Goal: Information Seeking & Learning: Learn about a topic

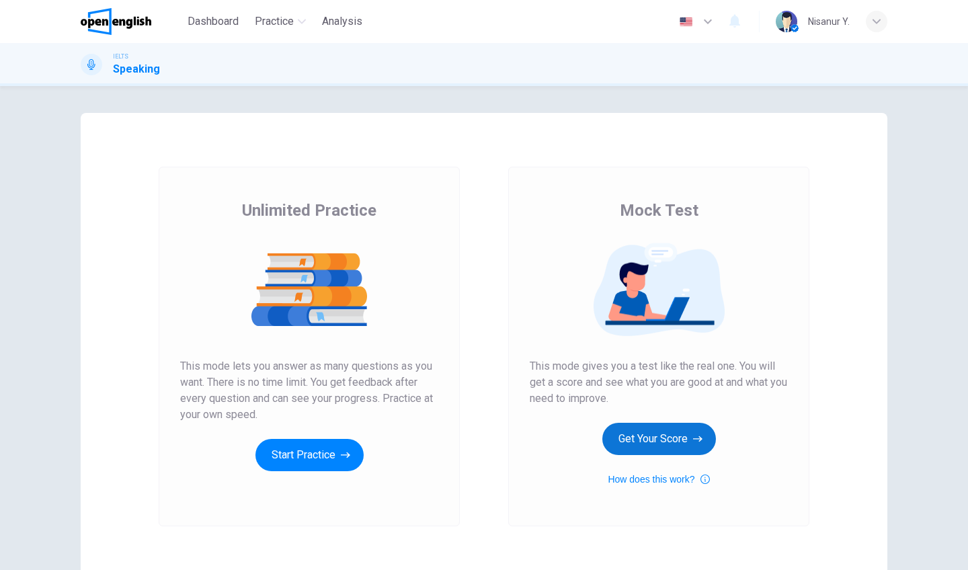
click at [620, 431] on button "Get Your Score" at bounding box center [660, 439] width 114 height 32
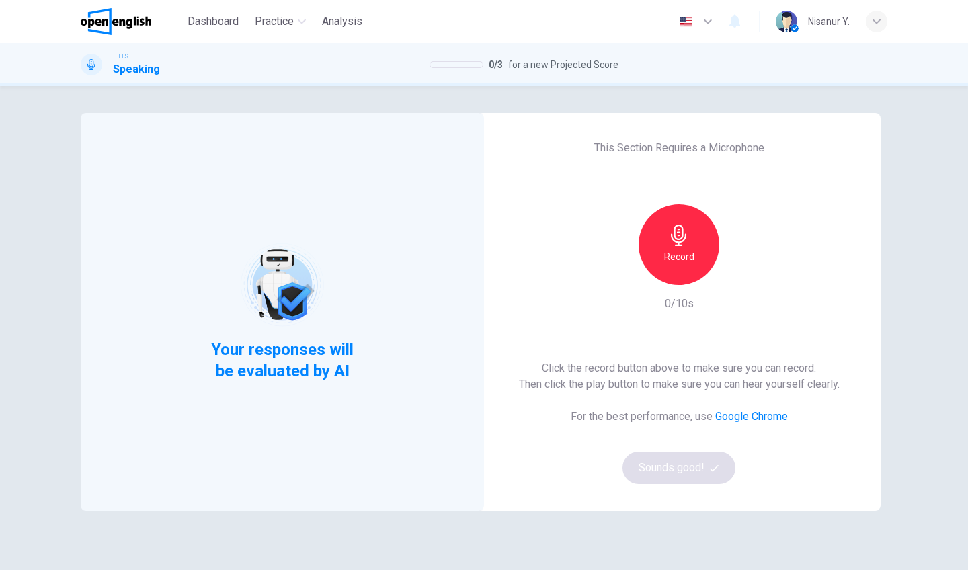
click at [691, 235] on div "Record" at bounding box center [679, 244] width 81 height 81
click at [682, 239] on icon "button" at bounding box center [679, 236] width 22 height 22
click at [659, 460] on button "Sounds good!" at bounding box center [679, 468] width 113 height 32
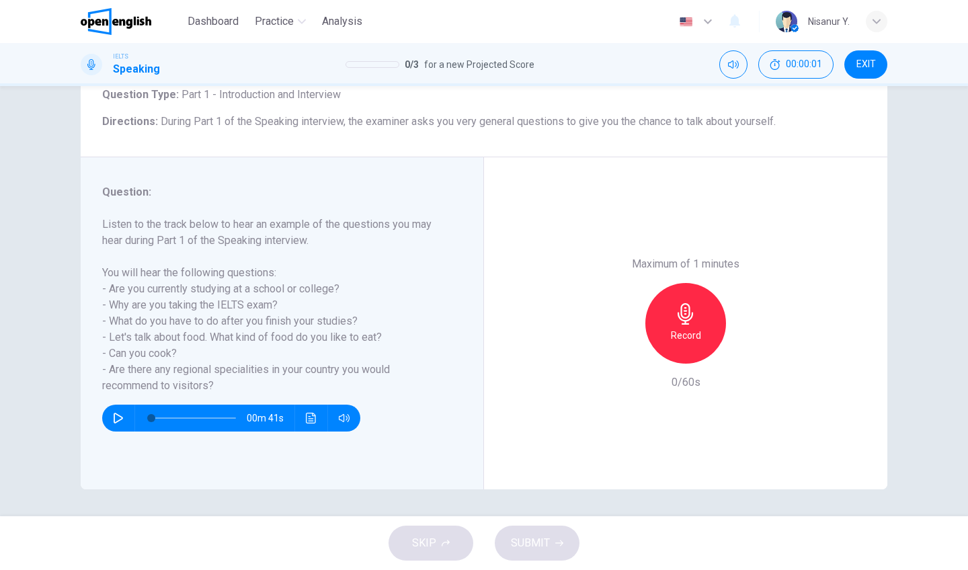
scroll to position [91, 0]
click at [676, 283] on div "Record" at bounding box center [686, 323] width 81 height 81
click at [675, 283] on div "Stop" at bounding box center [686, 323] width 81 height 81
click at [622, 347] on icon "button" at bounding box center [624, 353] width 12 height 12
click at [699, 283] on div "Record" at bounding box center [686, 323] width 81 height 81
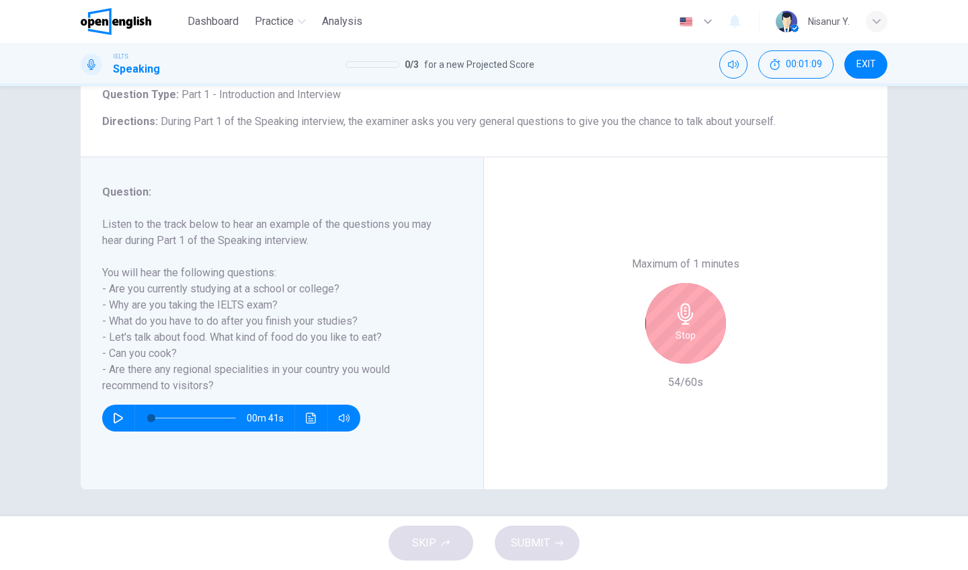
click at [699, 283] on div "Stop" at bounding box center [686, 323] width 81 height 81
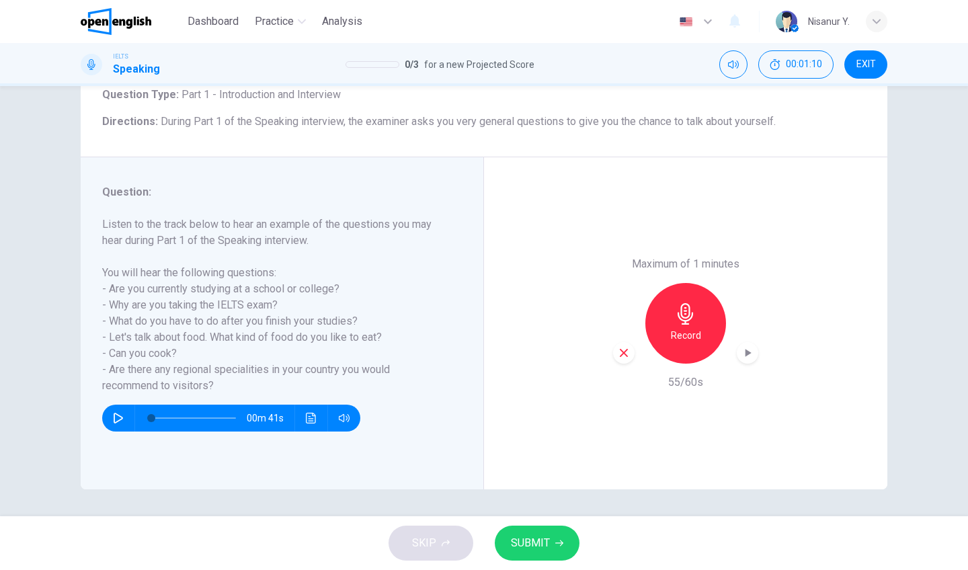
click at [537, 549] on span "SUBMIT" at bounding box center [530, 543] width 39 height 19
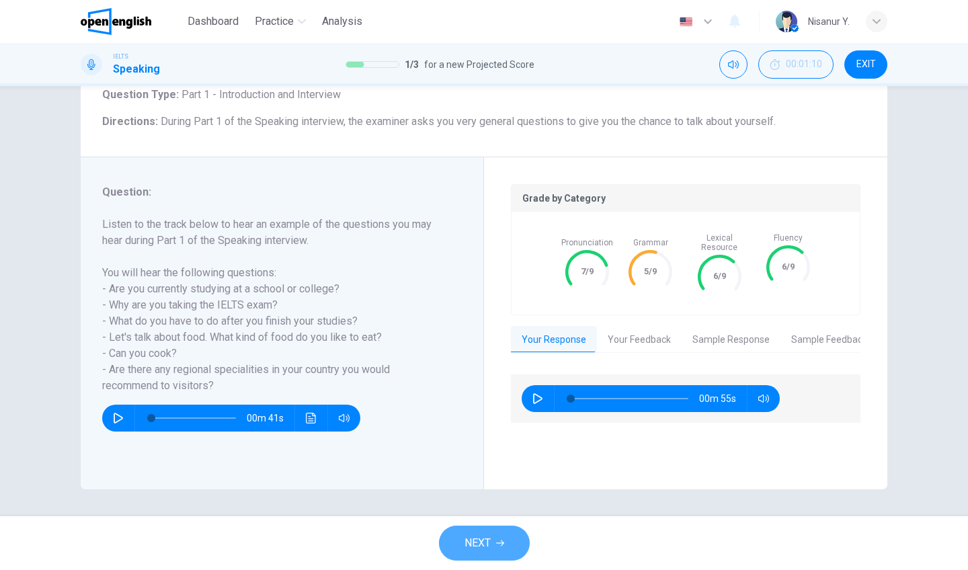
click at [507, 545] on button "NEXT" at bounding box center [484, 543] width 91 height 35
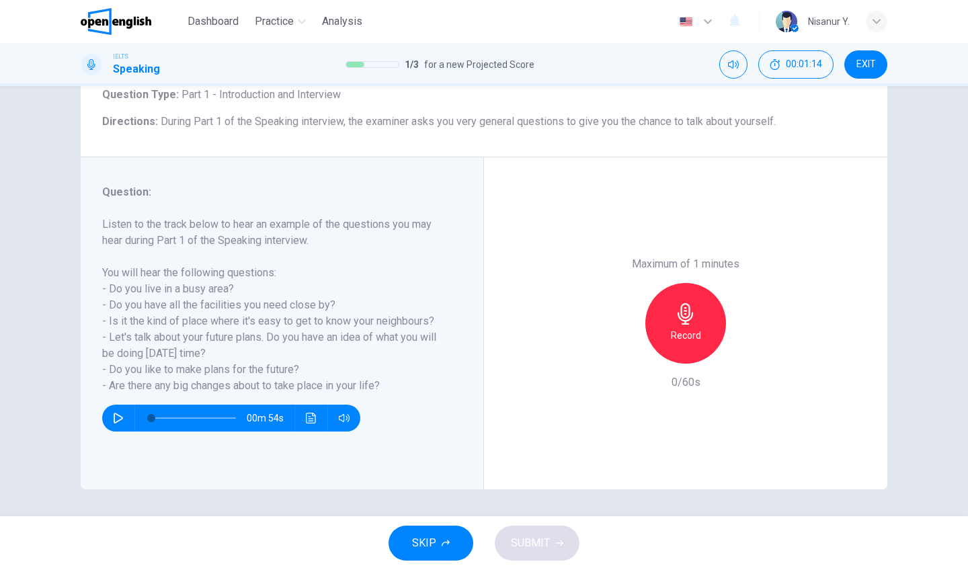
click at [692, 328] on h6 "Record" at bounding box center [686, 336] width 30 height 16
click at [692, 328] on h6 "Stop" at bounding box center [686, 336] width 20 height 16
click at [625, 347] on icon "button" at bounding box center [624, 353] width 12 height 12
click at [686, 328] on h6 "Record" at bounding box center [686, 336] width 30 height 16
click at [686, 328] on h6 "Stop" at bounding box center [686, 336] width 20 height 16
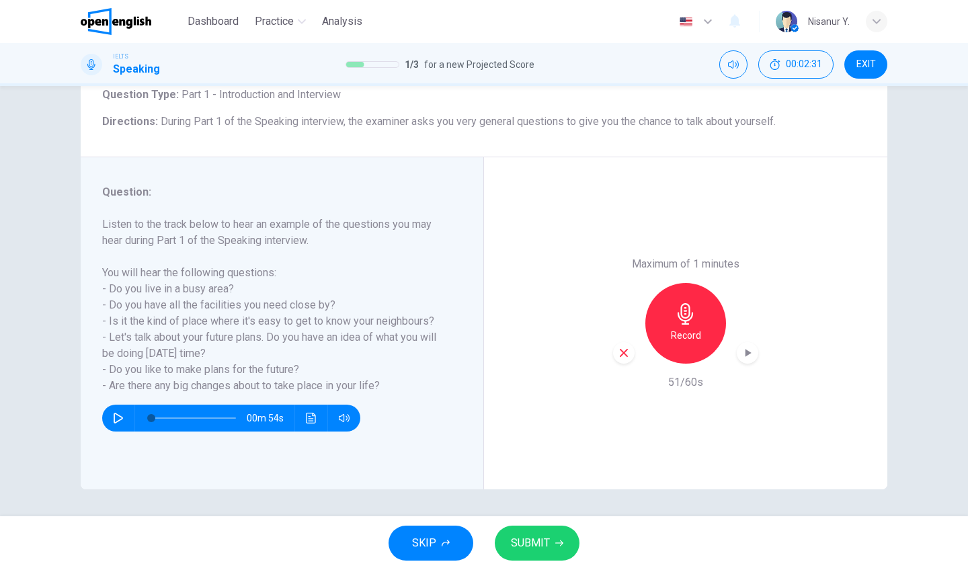
click at [533, 549] on span "SUBMIT" at bounding box center [530, 543] width 39 height 19
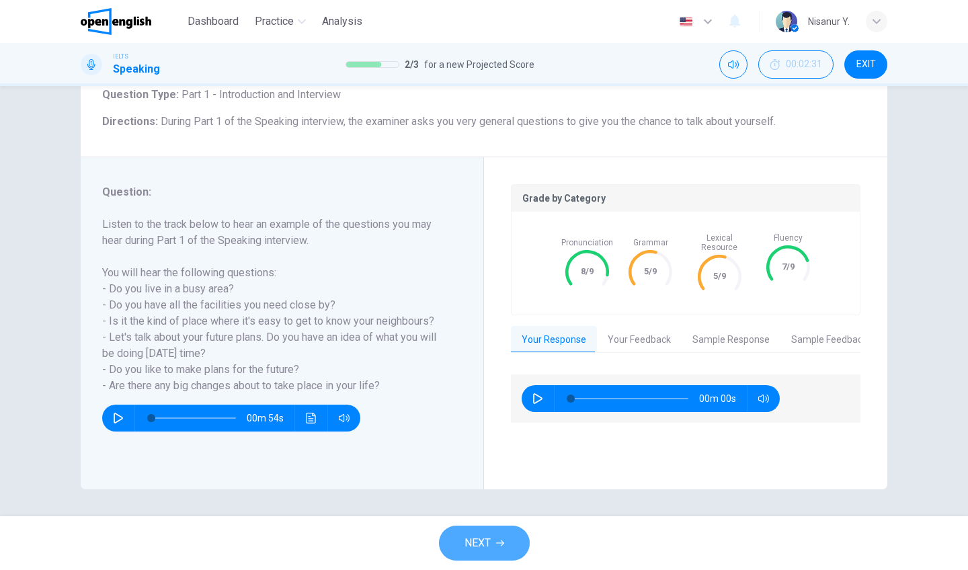
click at [508, 551] on button "NEXT" at bounding box center [484, 543] width 91 height 35
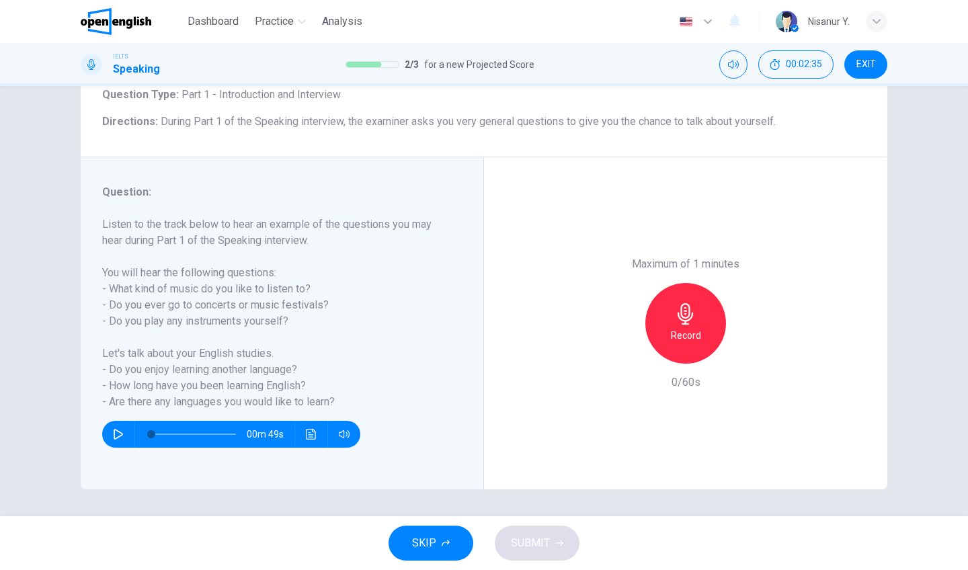
click at [698, 328] on h6 "Record" at bounding box center [686, 336] width 30 height 16
click at [697, 283] on div "Stop" at bounding box center [686, 323] width 81 height 81
click at [629, 342] on div "button" at bounding box center [624, 353] width 22 height 22
click at [679, 328] on h6 "Record" at bounding box center [686, 336] width 30 height 16
click at [679, 328] on h6 "Stop" at bounding box center [686, 336] width 20 height 16
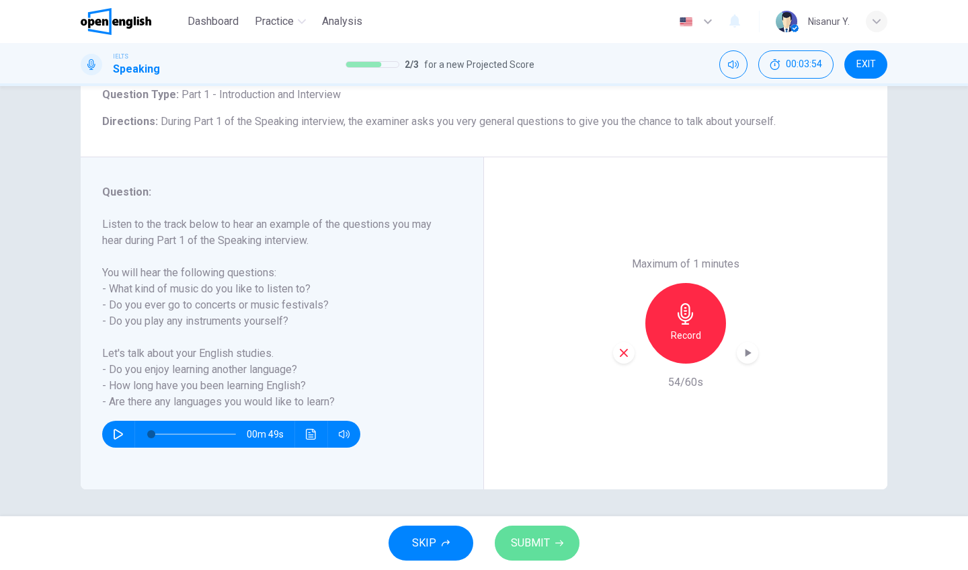
click at [535, 553] on button "SUBMIT" at bounding box center [537, 543] width 85 height 35
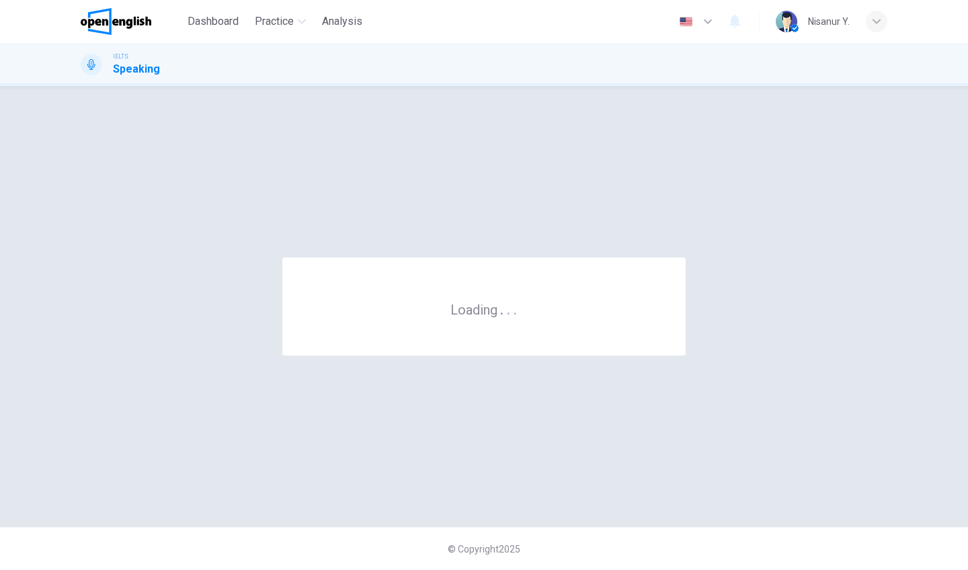
scroll to position [0, 0]
